Goal: Information Seeking & Learning: Learn about a topic

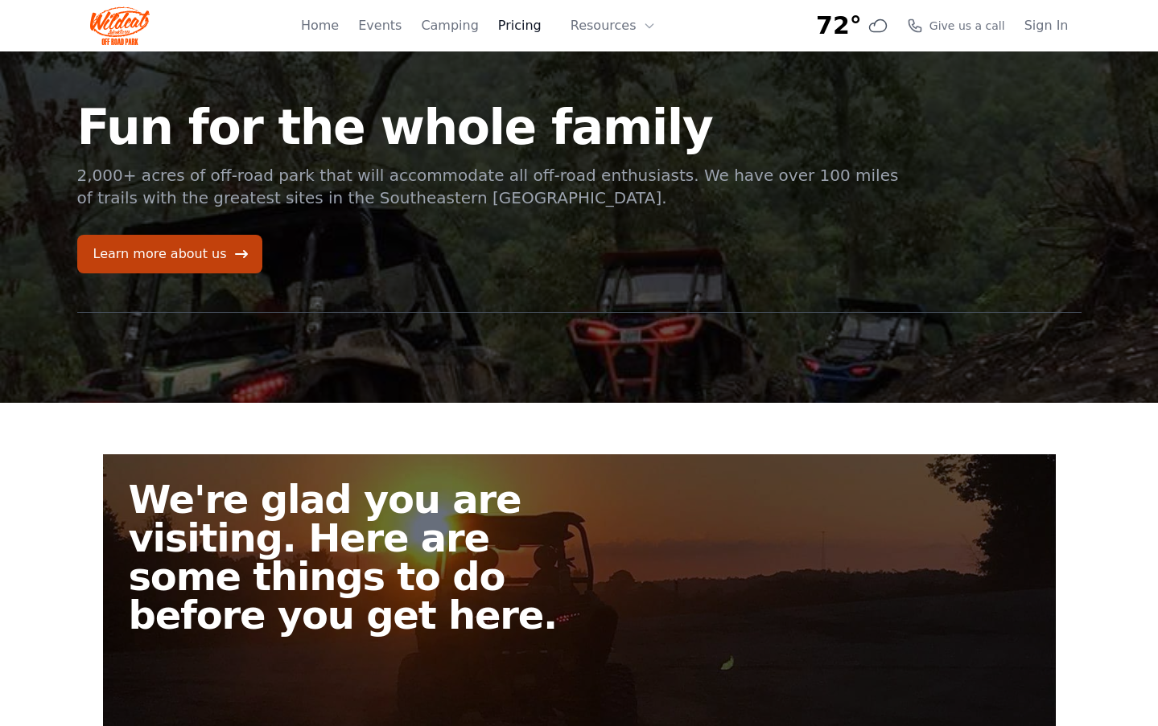
click at [538, 30] on link "Pricing" at bounding box center [519, 25] width 43 height 19
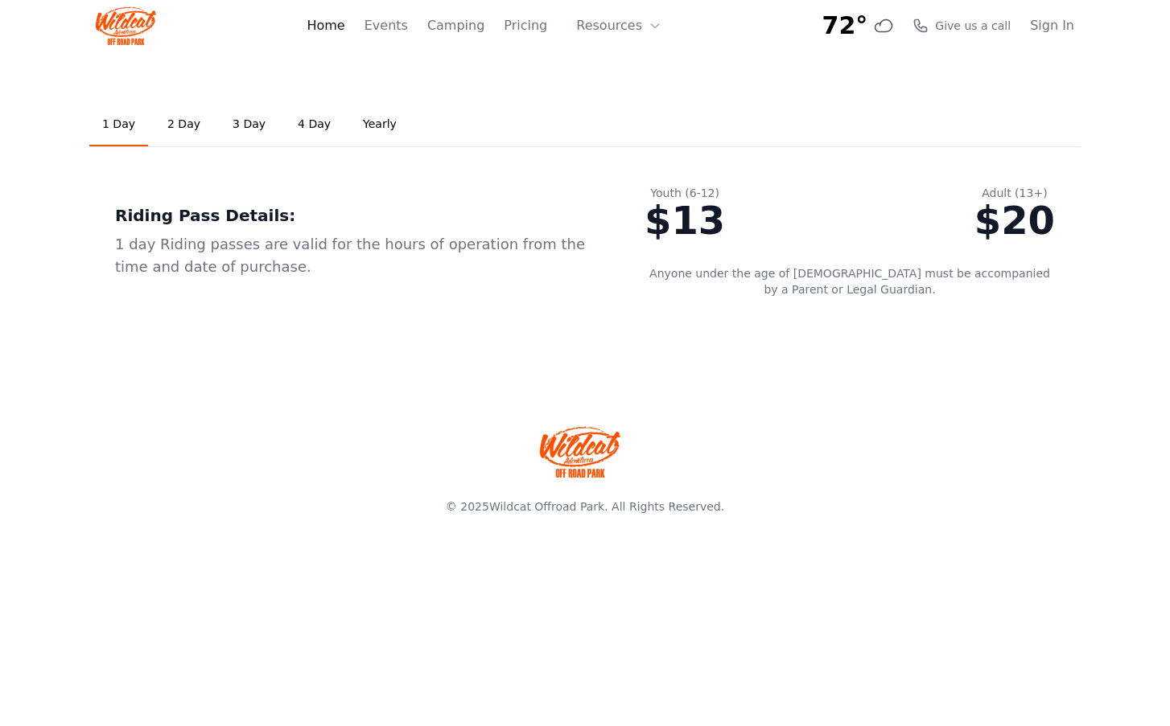
click at [344, 23] on link "Home" at bounding box center [326, 25] width 38 height 19
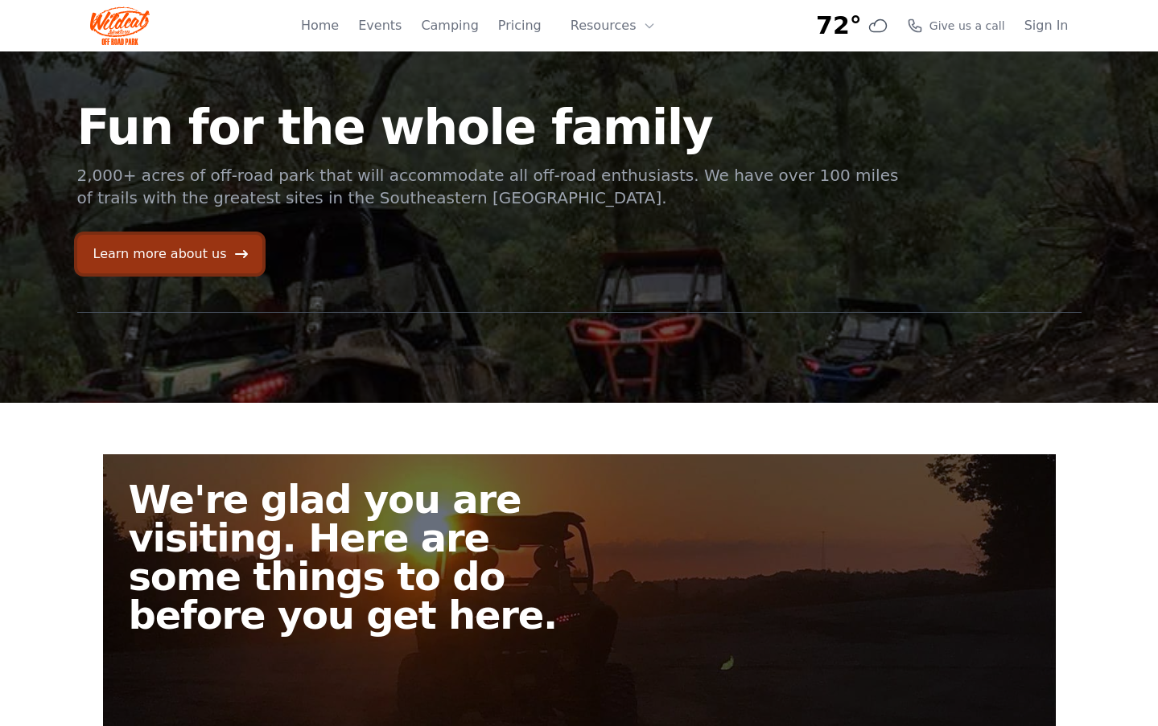
click at [178, 267] on link "Learn more about us" at bounding box center [169, 254] width 185 height 39
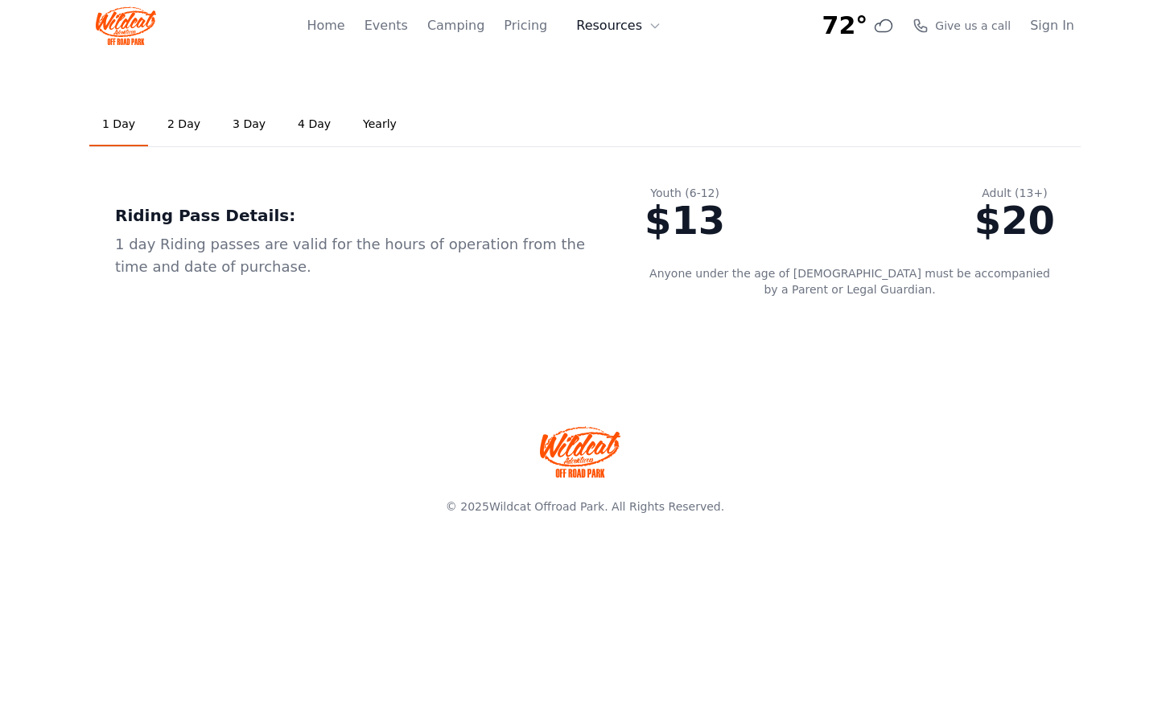
click at [623, 25] on button "Resources" at bounding box center [618, 26] width 105 height 32
click at [622, 88] on link "FAQ" at bounding box center [643, 94] width 154 height 29
